Goal: Find specific page/section: Find specific page/section

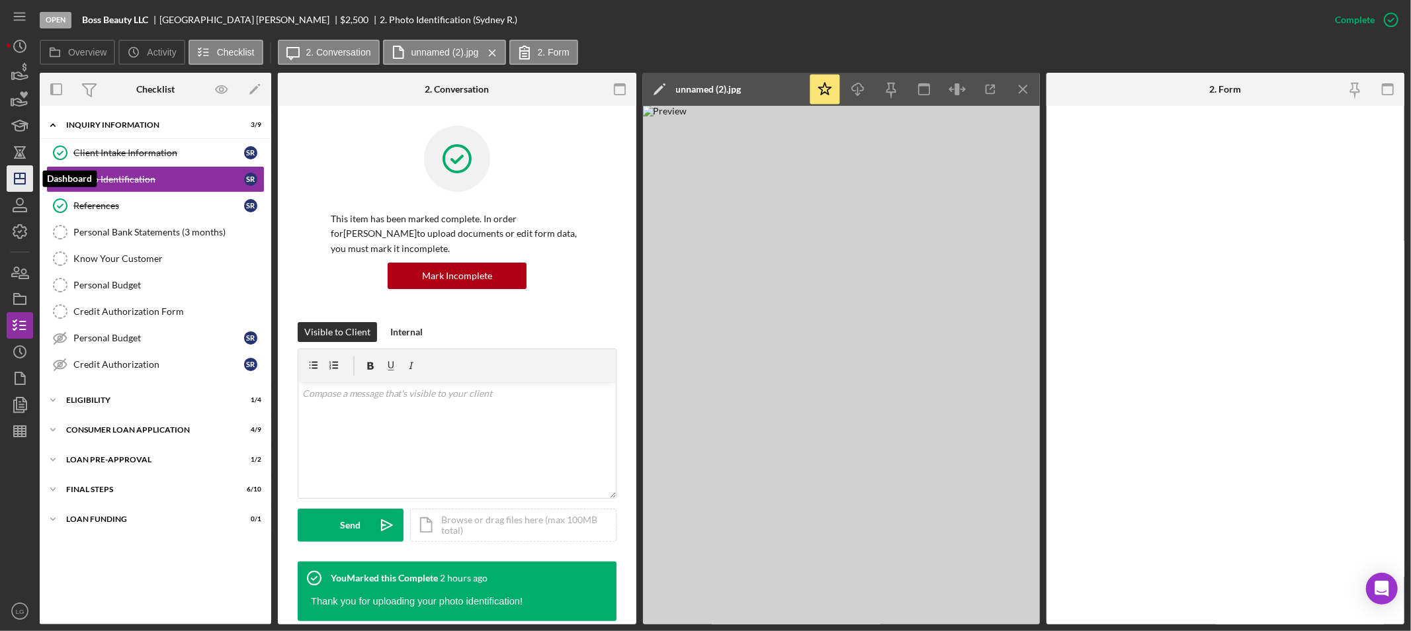
click at [29, 181] on icon "Icon/Dashboard" at bounding box center [19, 178] width 33 height 33
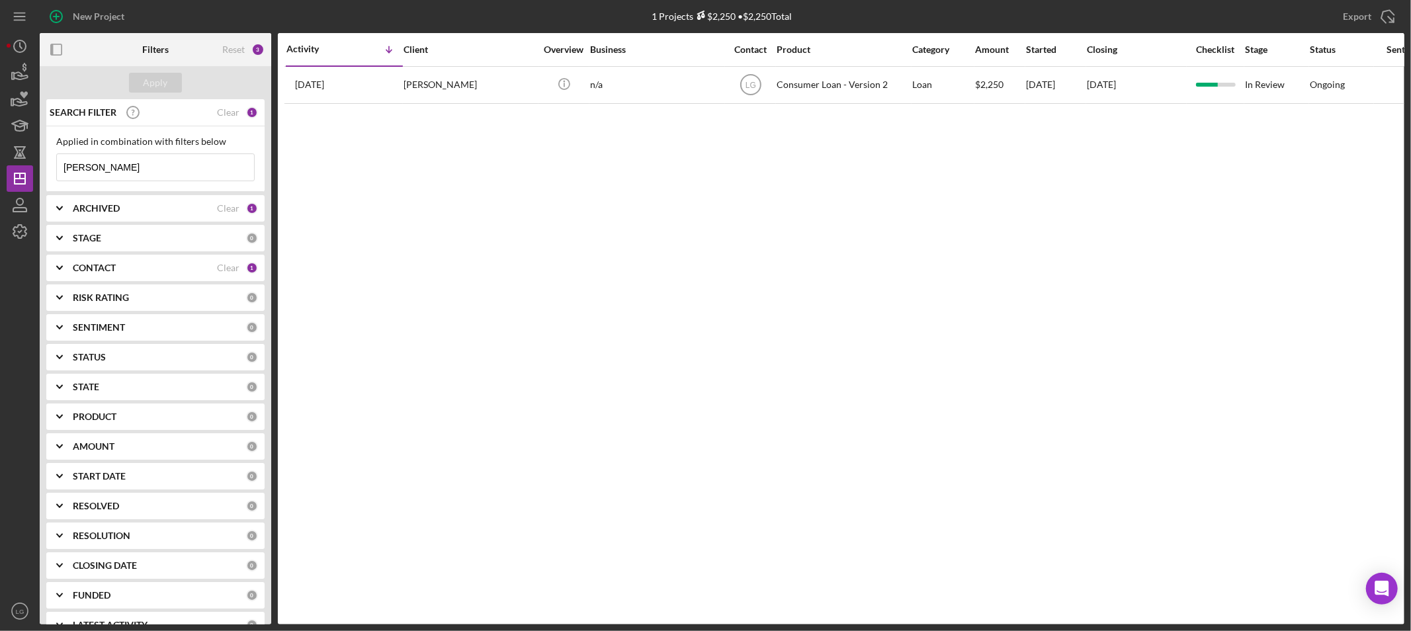
click at [144, 176] on input "[PERSON_NAME]" at bounding box center [155, 167] width 197 height 26
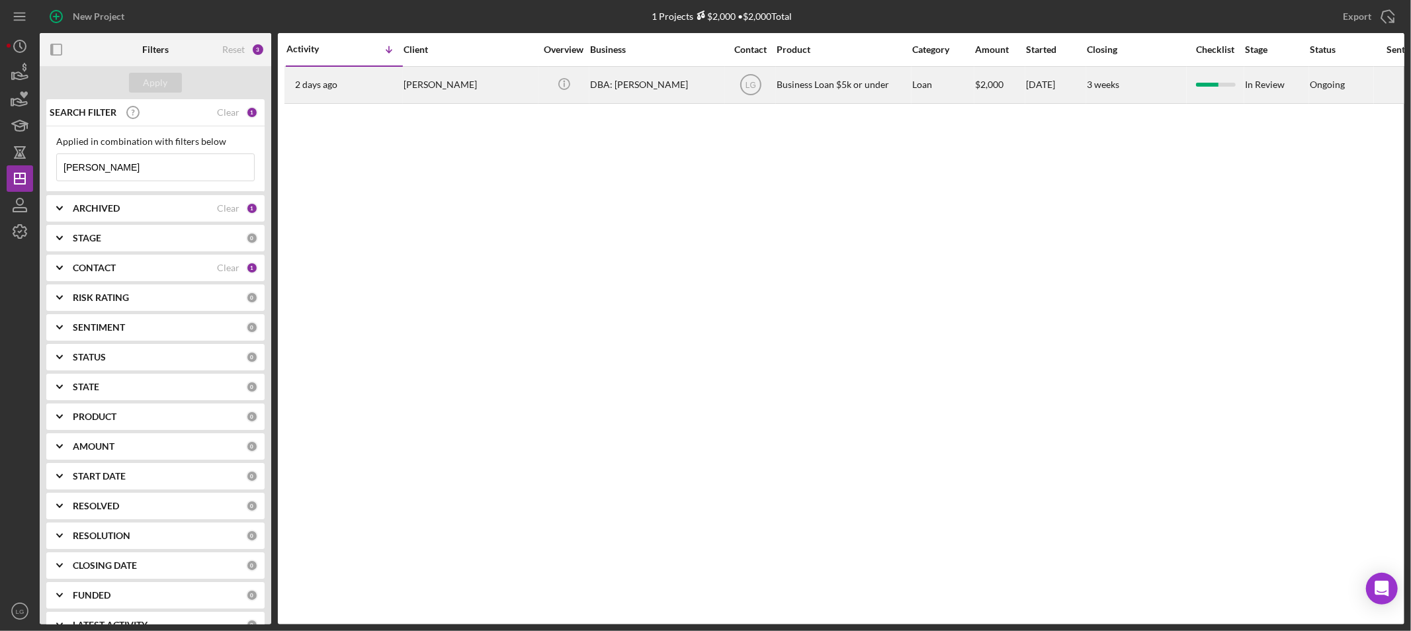
type input "[PERSON_NAME]"
click at [429, 93] on div "[PERSON_NAME]" at bounding box center [470, 84] width 132 height 35
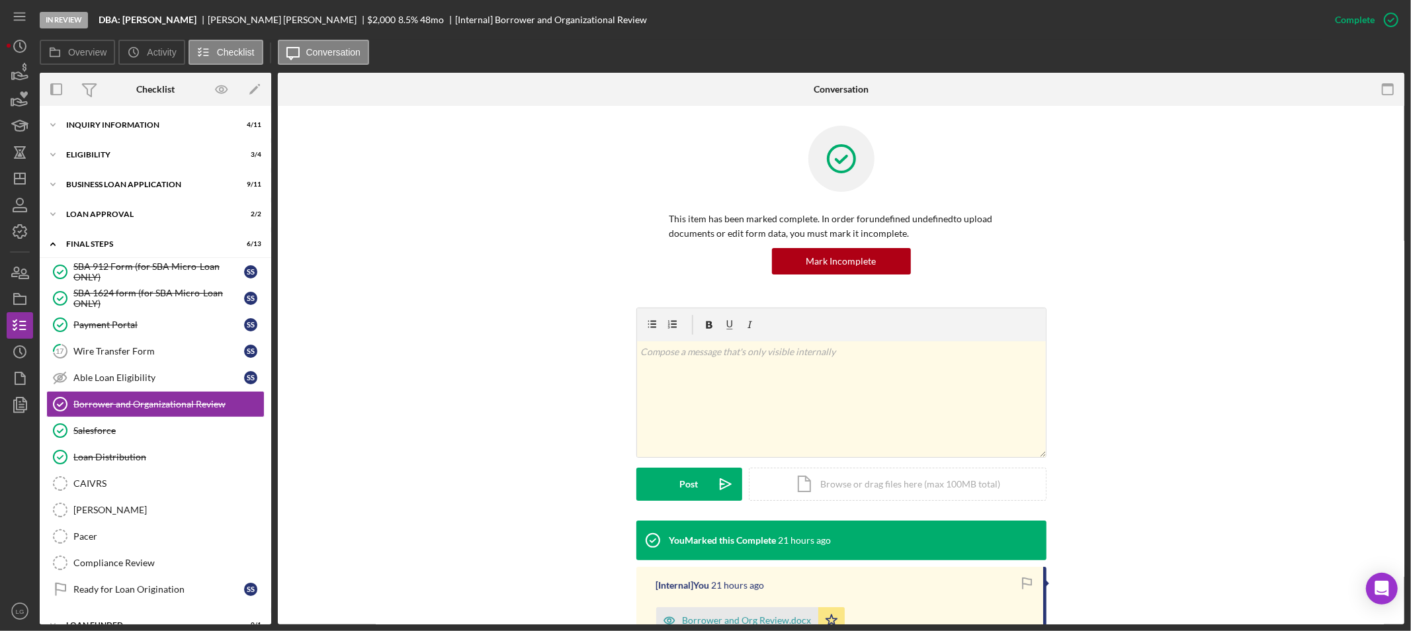
scroll to position [21, 0]
